Goal: Feedback & Contribution: Submit feedback/report problem

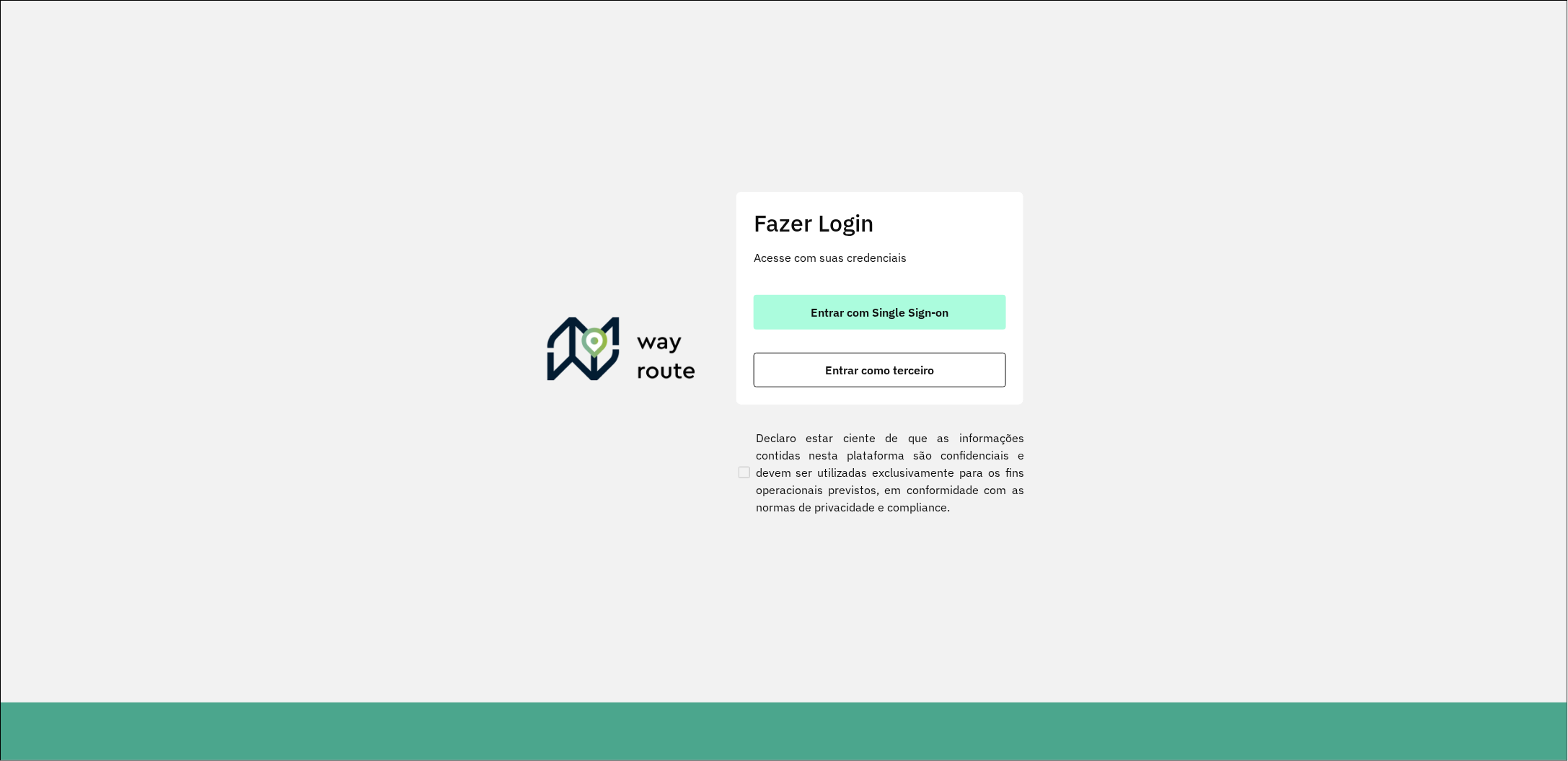
click at [824, 322] on button "Entrar com Single Sign-on" at bounding box center [880, 313] width 252 height 34
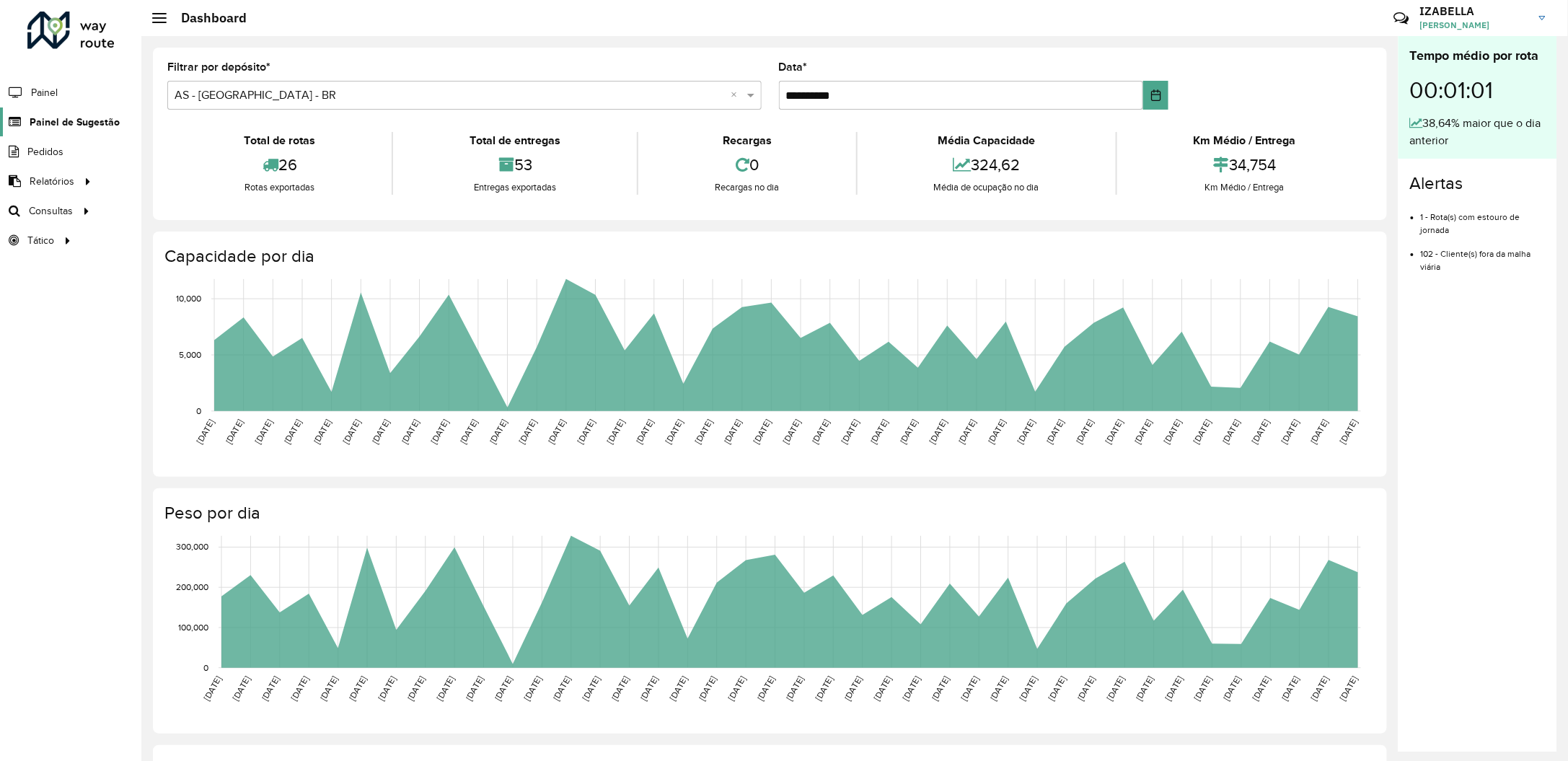
click at [83, 118] on span "Painel de Sugestão" at bounding box center [75, 122] width 90 height 15
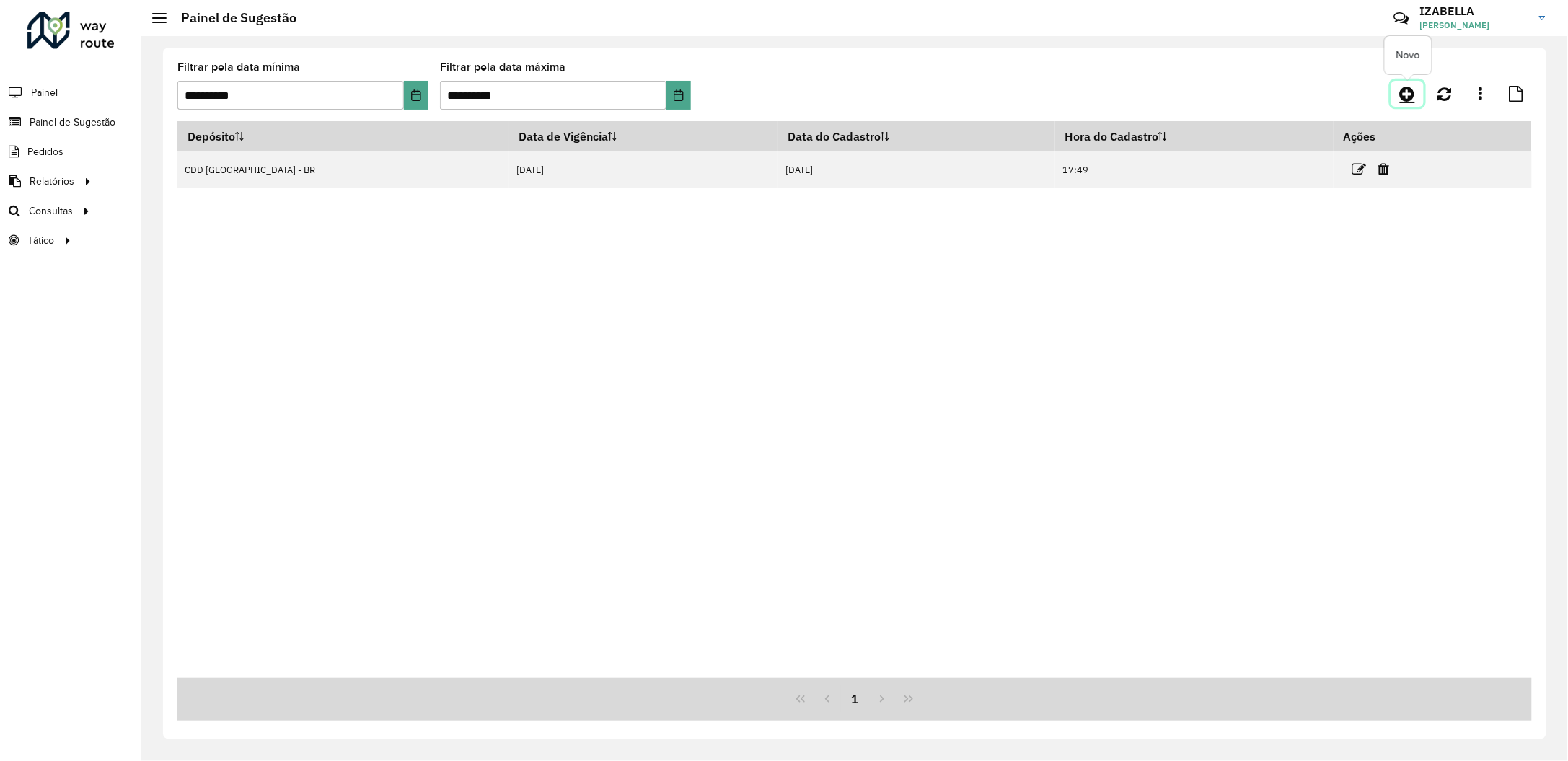
click at [1414, 88] on icon at bounding box center [1408, 94] width 15 height 17
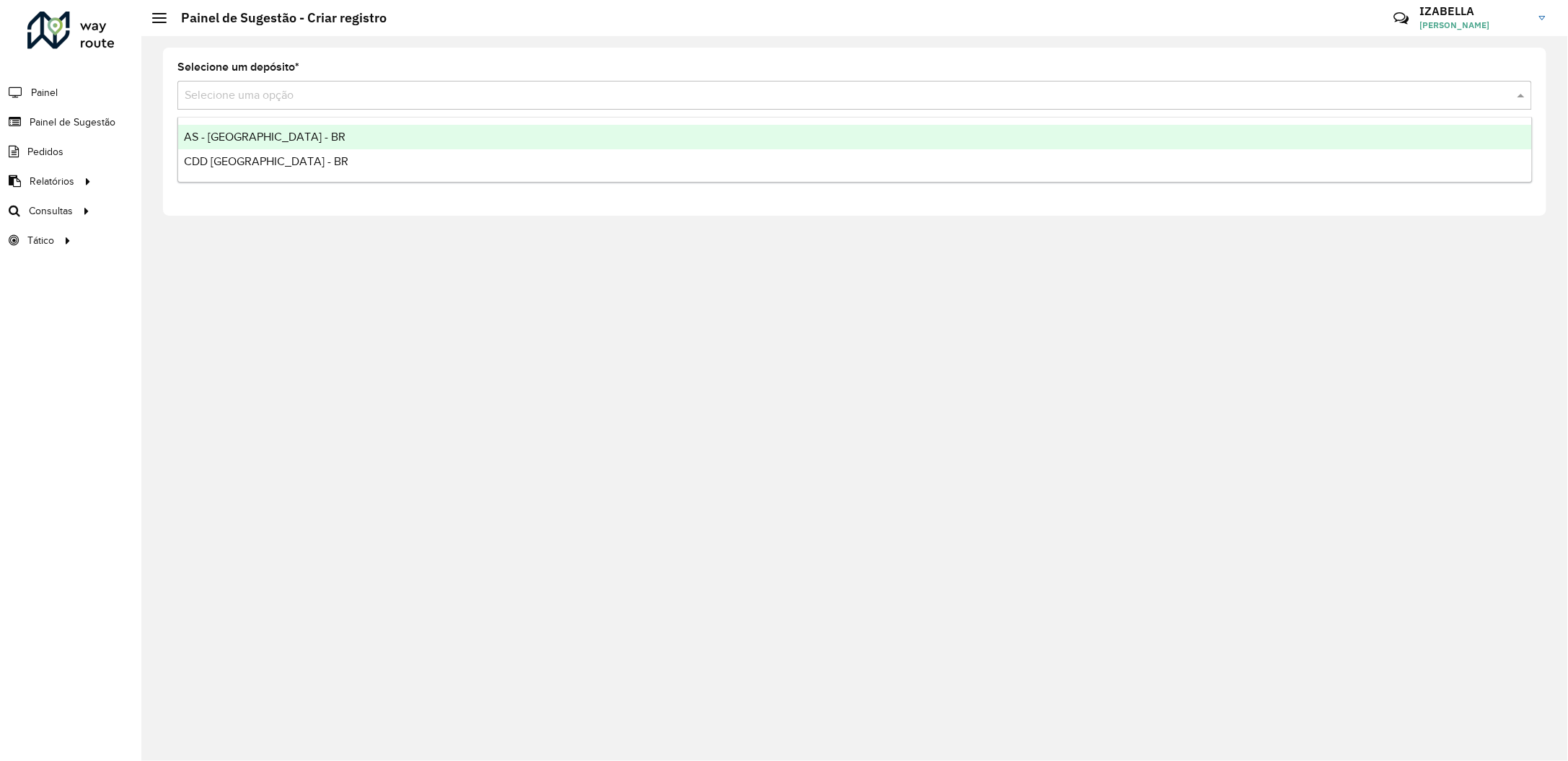
click at [385, 88] on input "text" at bounding box center [840, 95] width 1311 height 17
click at [295, 138] on div "AS - BRASILIA - BR" at bounding box center [855, 137] width 1354 height 24
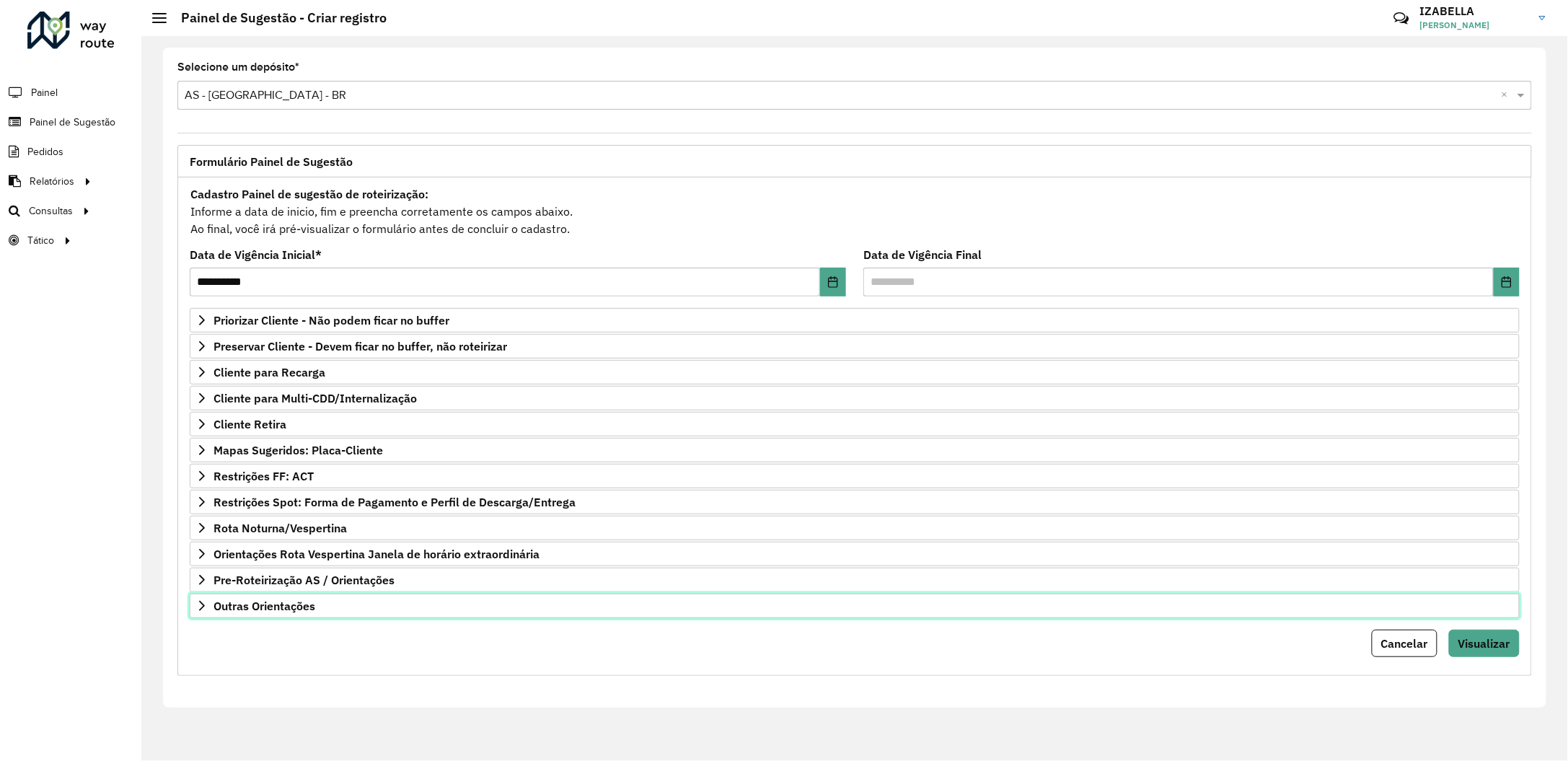
click at [331, 610] on link "Outras Orientações" at bounding box center [855, 605] width 1330 height 24
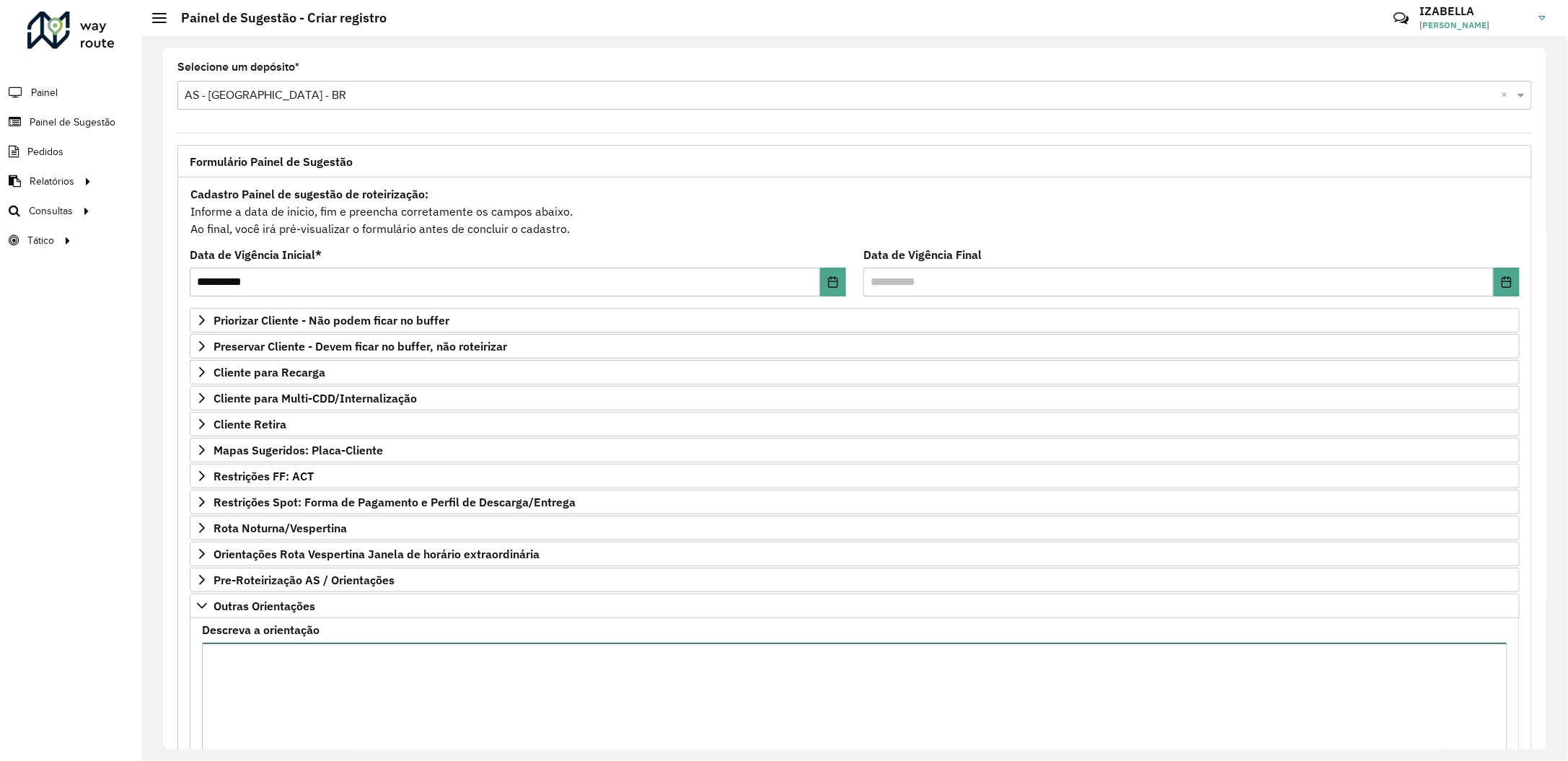
click at [460, 700] on textarea "Descreva a orientação" at bounding box center [855, 703] width 1306 height 122
paste textarea "**********"
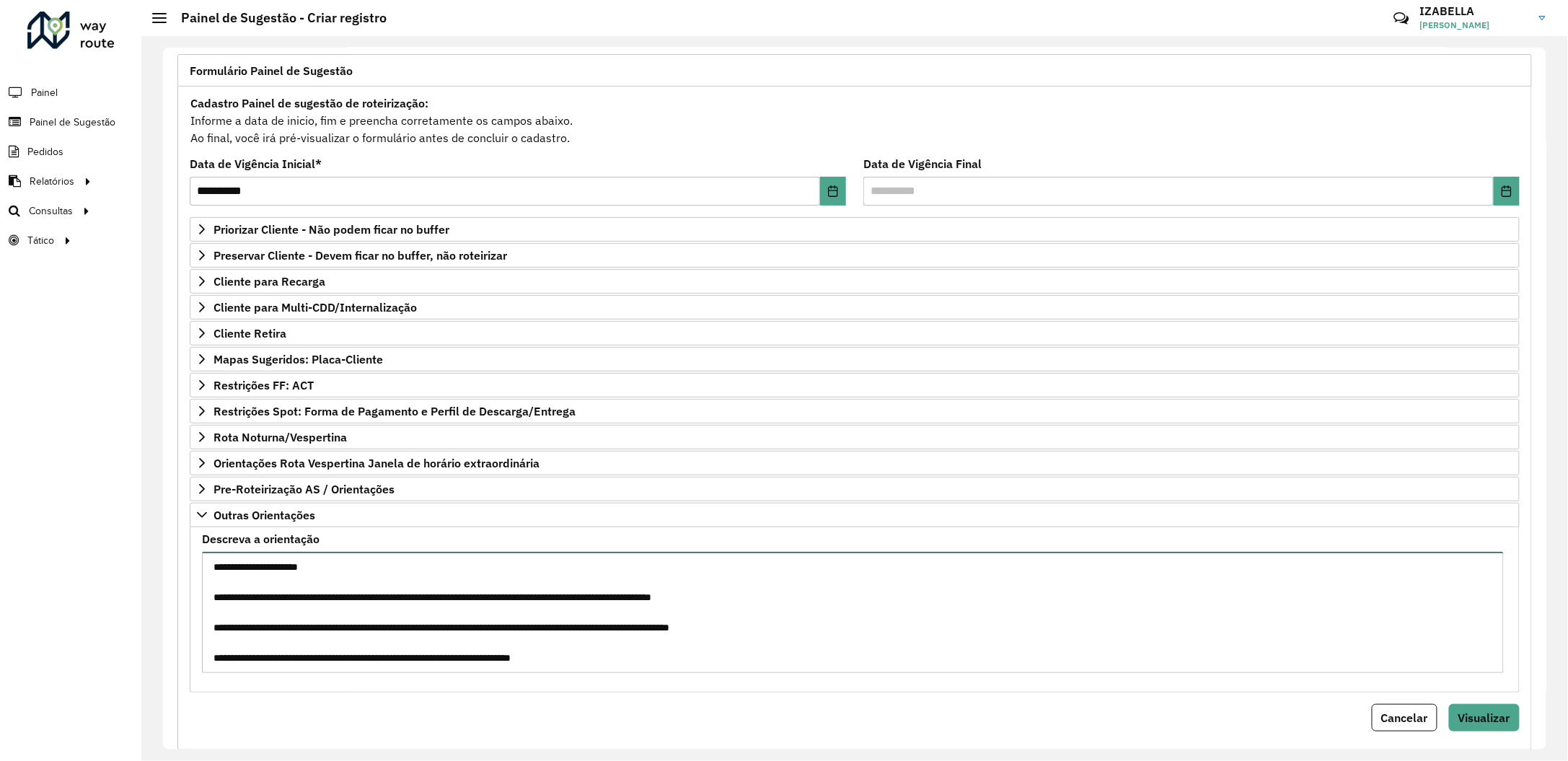
scroll to position [127, 0]
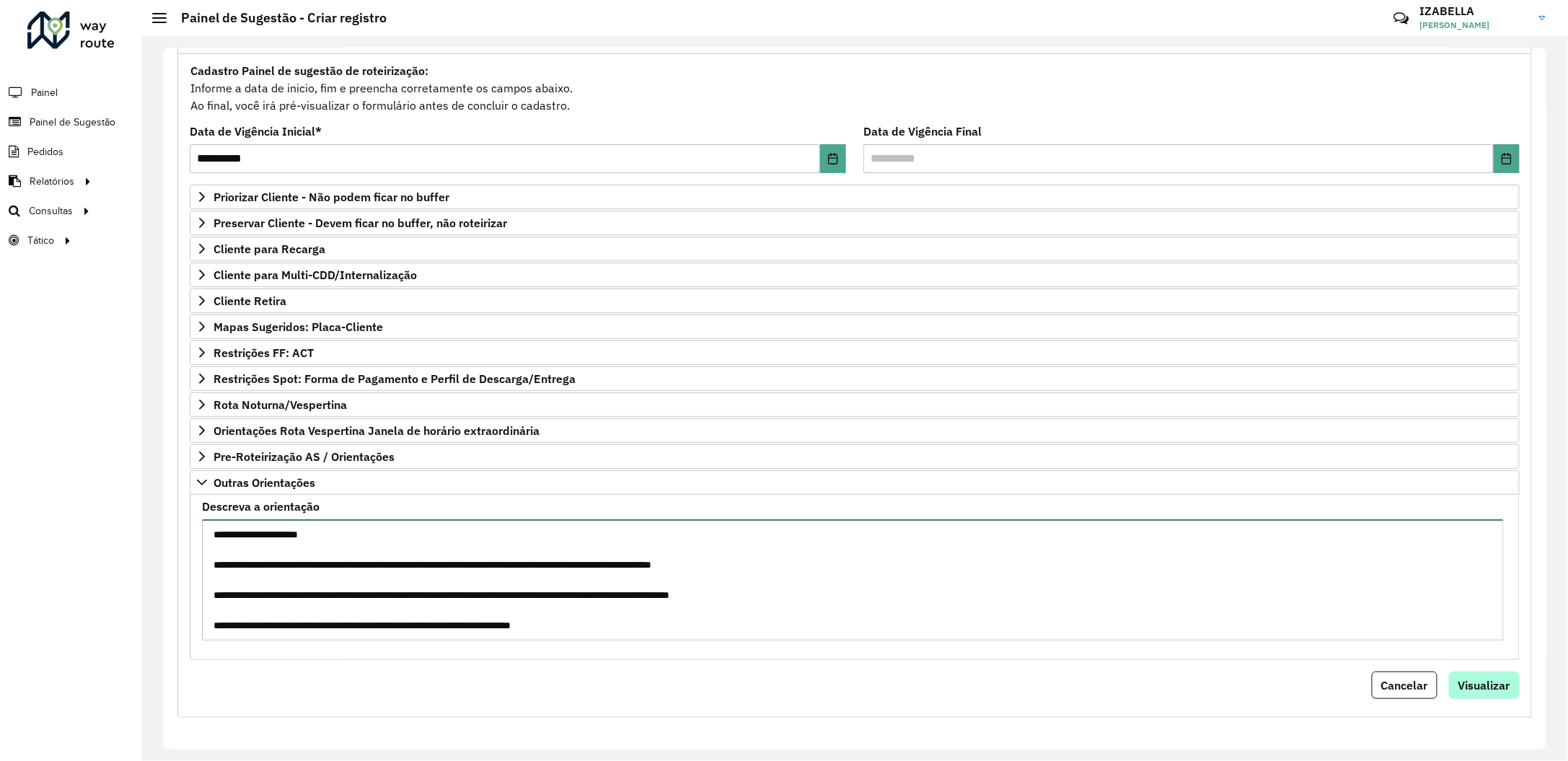
type textarea "**********"
click at [1474, 672] on button "Visualizar" at bounding box center [1484, 685] width 70 height 27
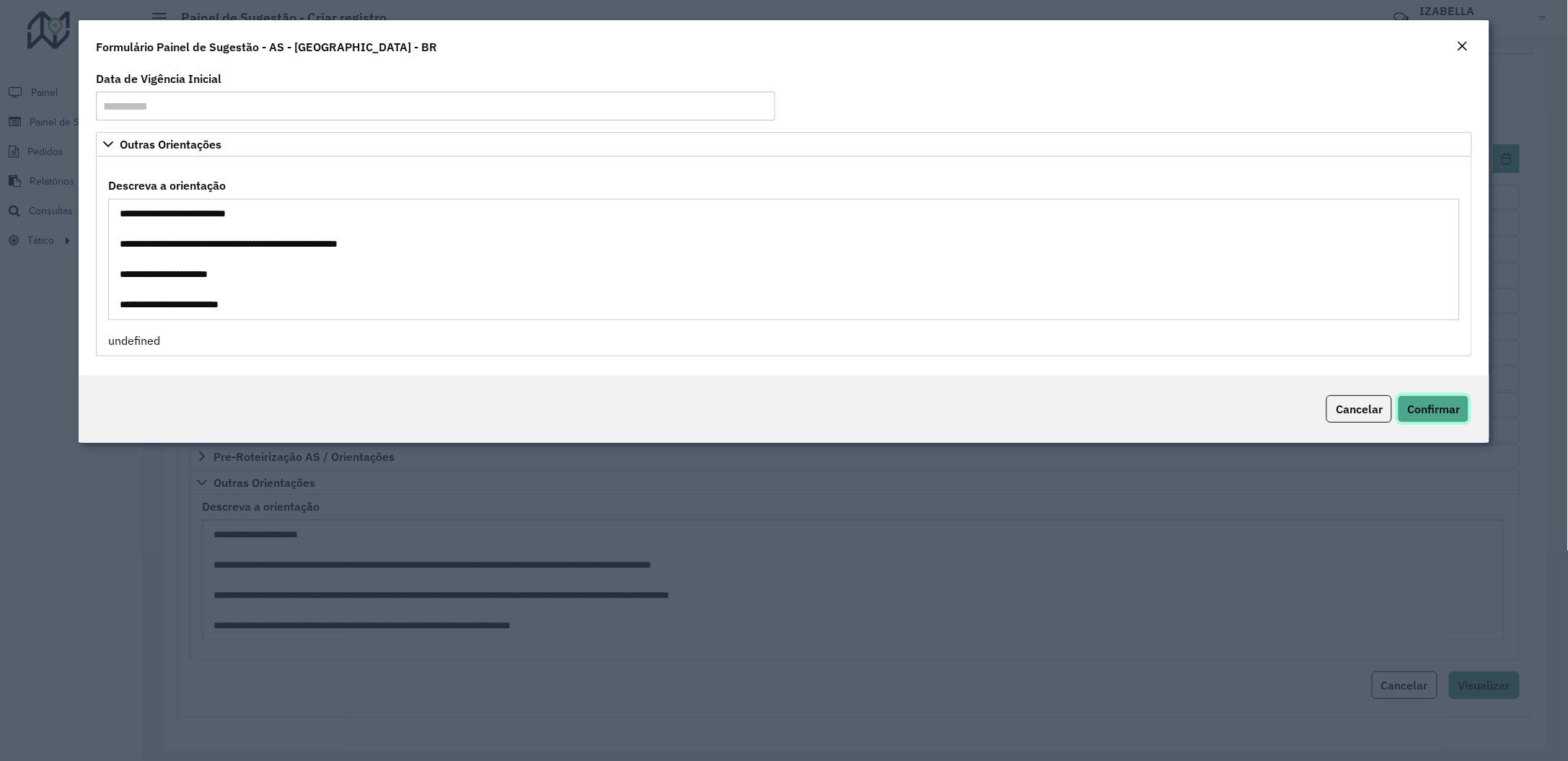
click at [1413, 406] on span "Confirmar" at bounding box center [1434, 409] width 52 height 14
